Goal: Task Accomplishment & Management: Use online tool/utility

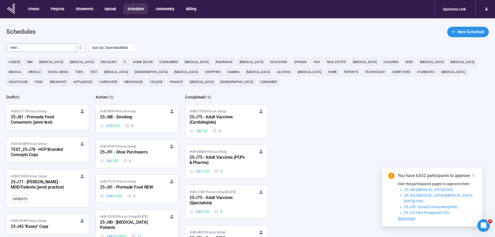
click at [30, 45] on input "text" at bounding box center [39, 48] width 60 height 6
type input "***"
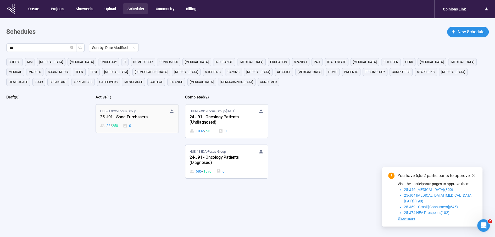
click at [114, 115] on div "25-J91 - Shoe Purchasers" at bounding box center [129, 117] width 58 height 7
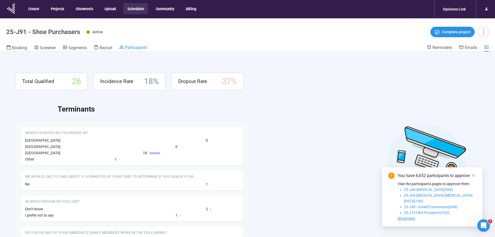
click at [141, 49] on span "Participants" at bounding box center [136, 47] width 22 height 5
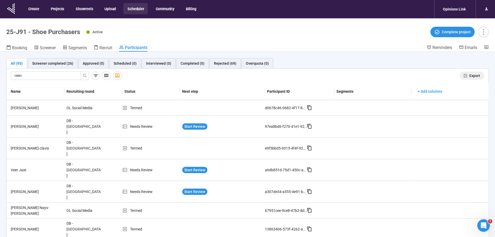
click at [473, 74] on span "Export" at bounding box center [474, 76] width 11 height 6
click at [129, 7] on button "Scheduler" at bounding box center [135, 8] width 24 height 11
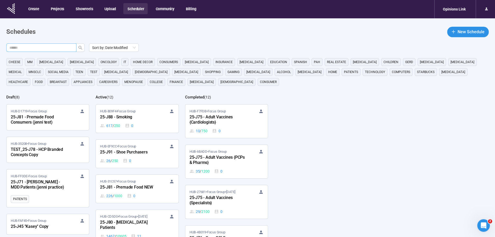
click at [53, 48] on input "text" at bounding box center [39, 48] width 60 height 6
type input "***"
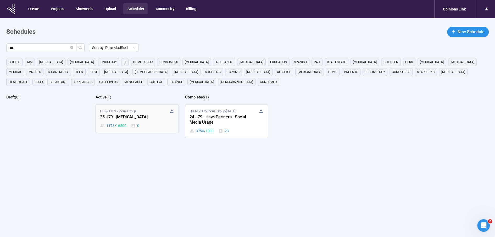
click at [105, 120] on div "25-J79 - [MEDICAL_DATA]" at bounding box center [129, 117] width 58 height 7
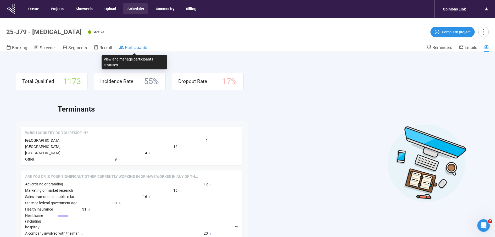
click at [133, 46] on span "Participants" at bounding box center [136, 47] width 22 height 5
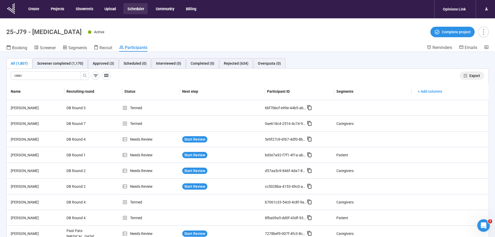
click at [478, 74] on span "Export" at bounding box center [474, 76] width 11 height 6
